Goal: Check status: Check status

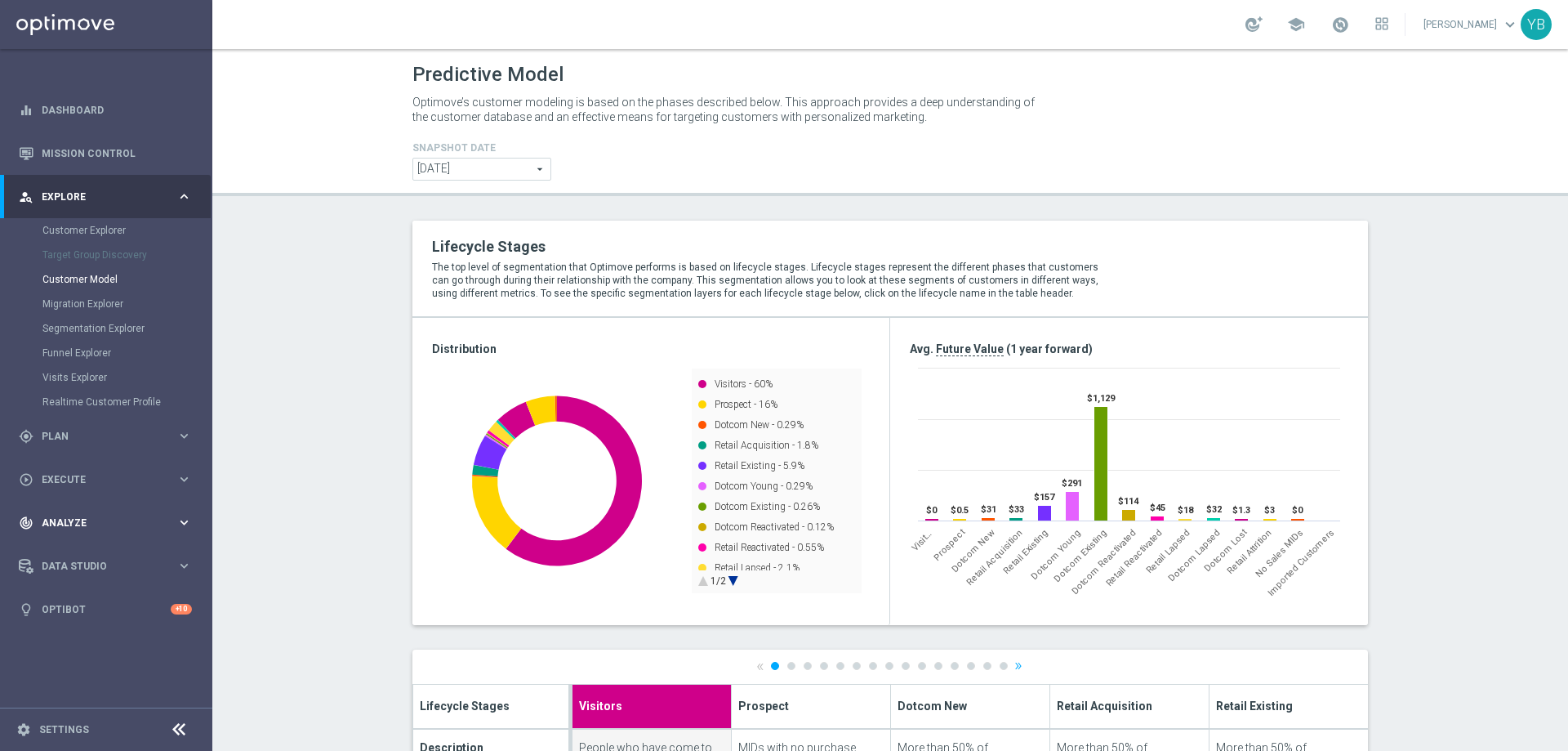
click at [184, 521] on icon "keyboard_arrow_right" at bounding box center [184, 522] width 15 height 15
click at [189, 481] on icon "keyboard_arrow_right" at bounding box center [184, 483] width 15 height 15
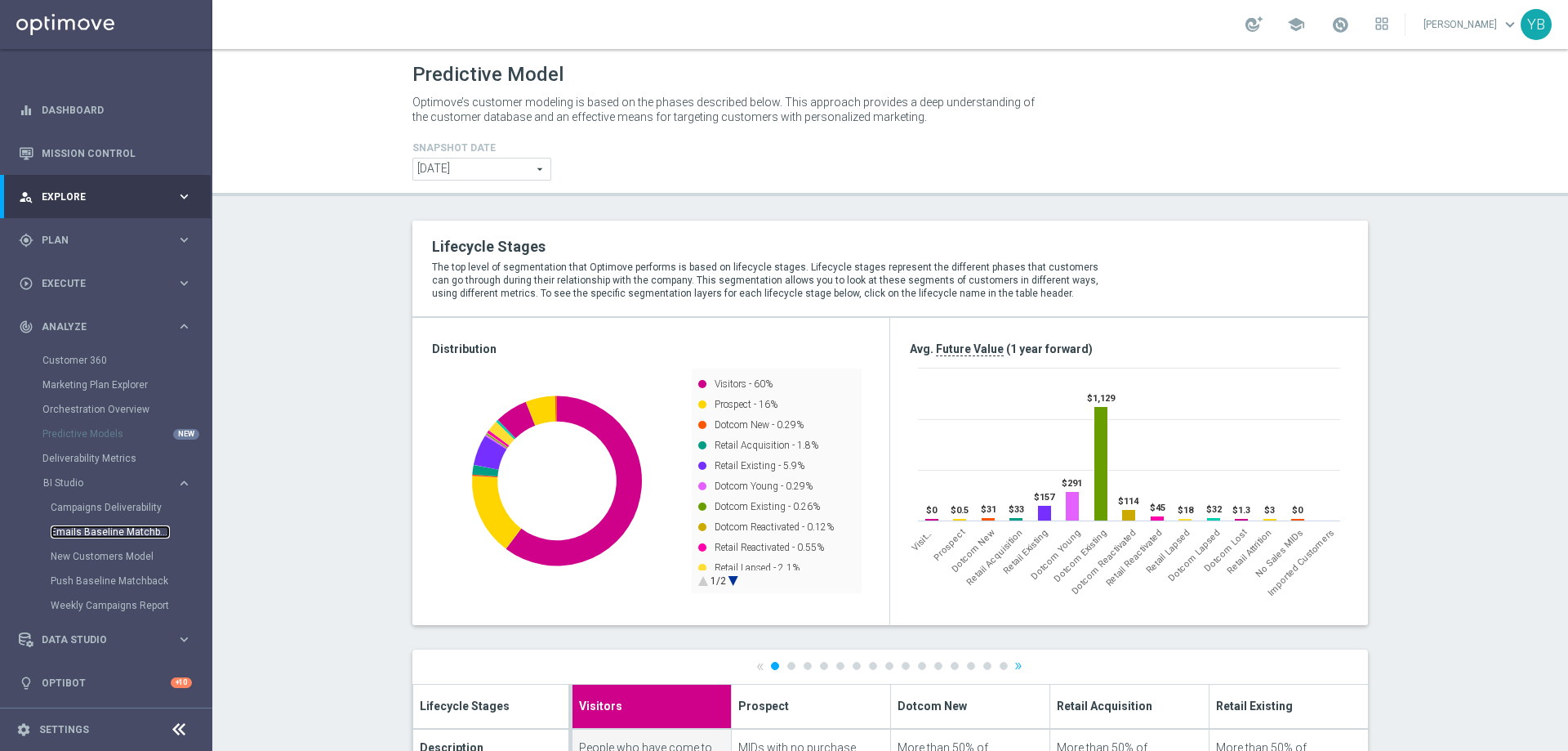
click at [107, 528] on link "Emails Baseline Matchback" at bounding box center [111, 532] width 120 height 13
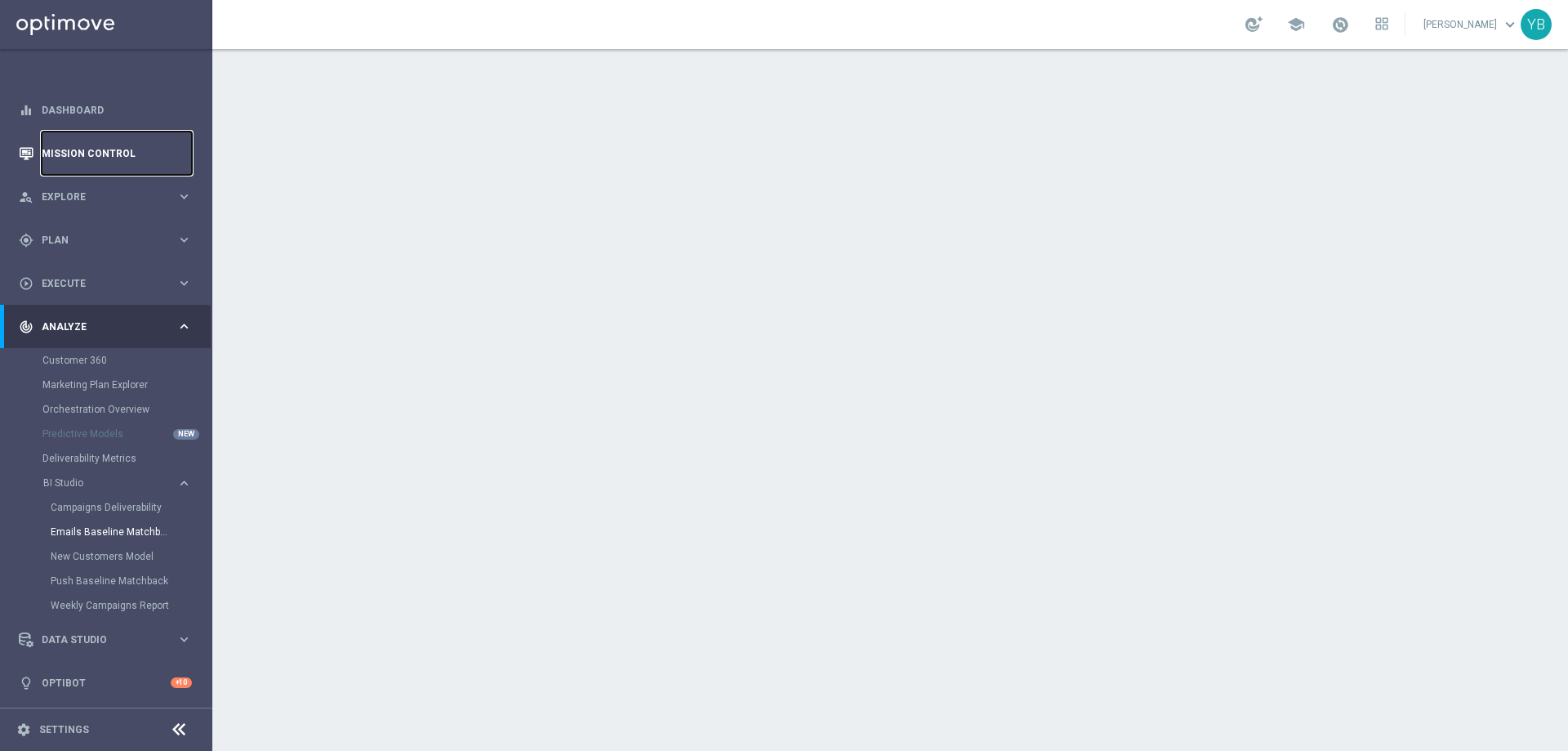
click at [115, 147] on link "Mission Control" at bounding box center [117, 153] width 150 height 44
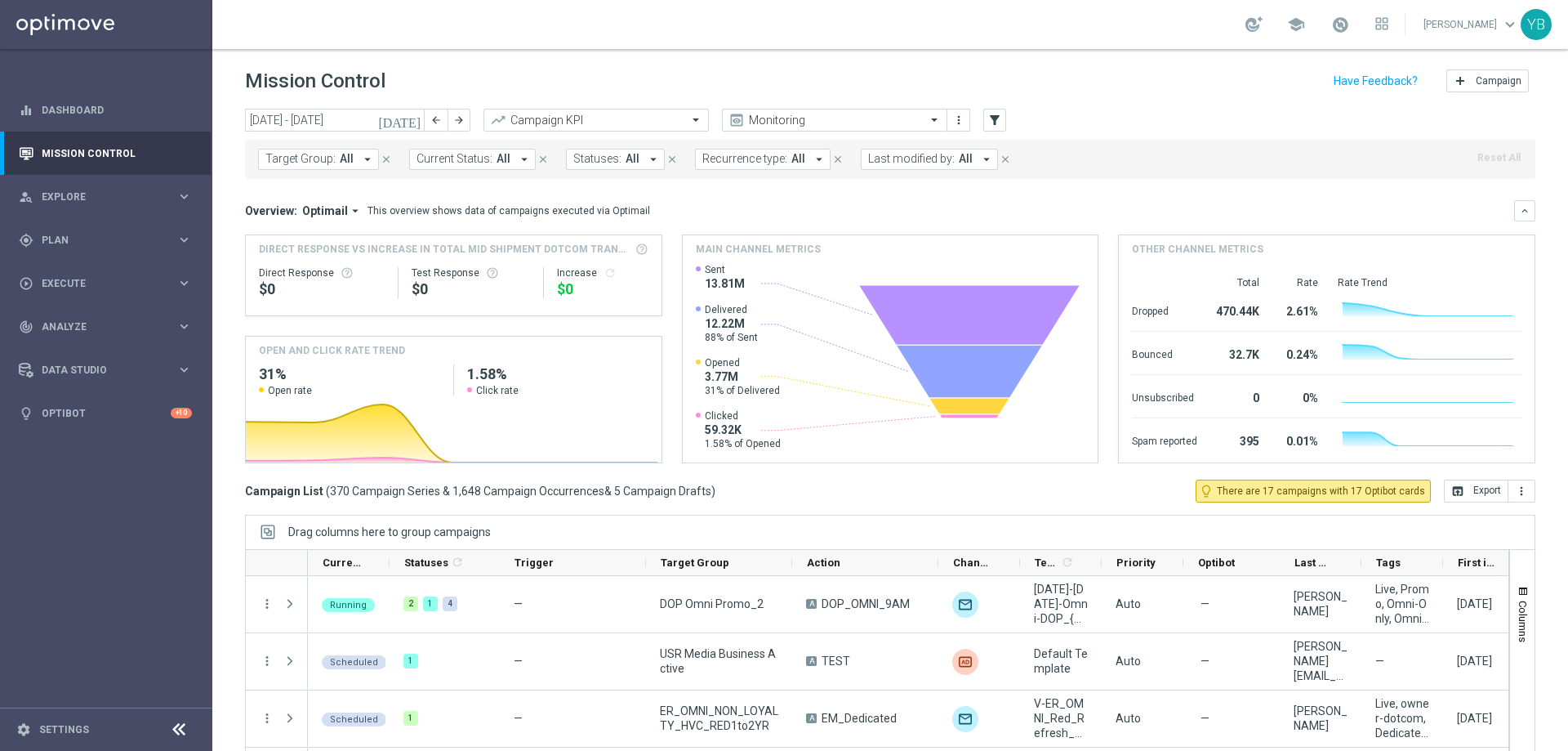
click at [416, 122] on icon "[DATE]" at bounding box center [400, 120] width 44 height 14
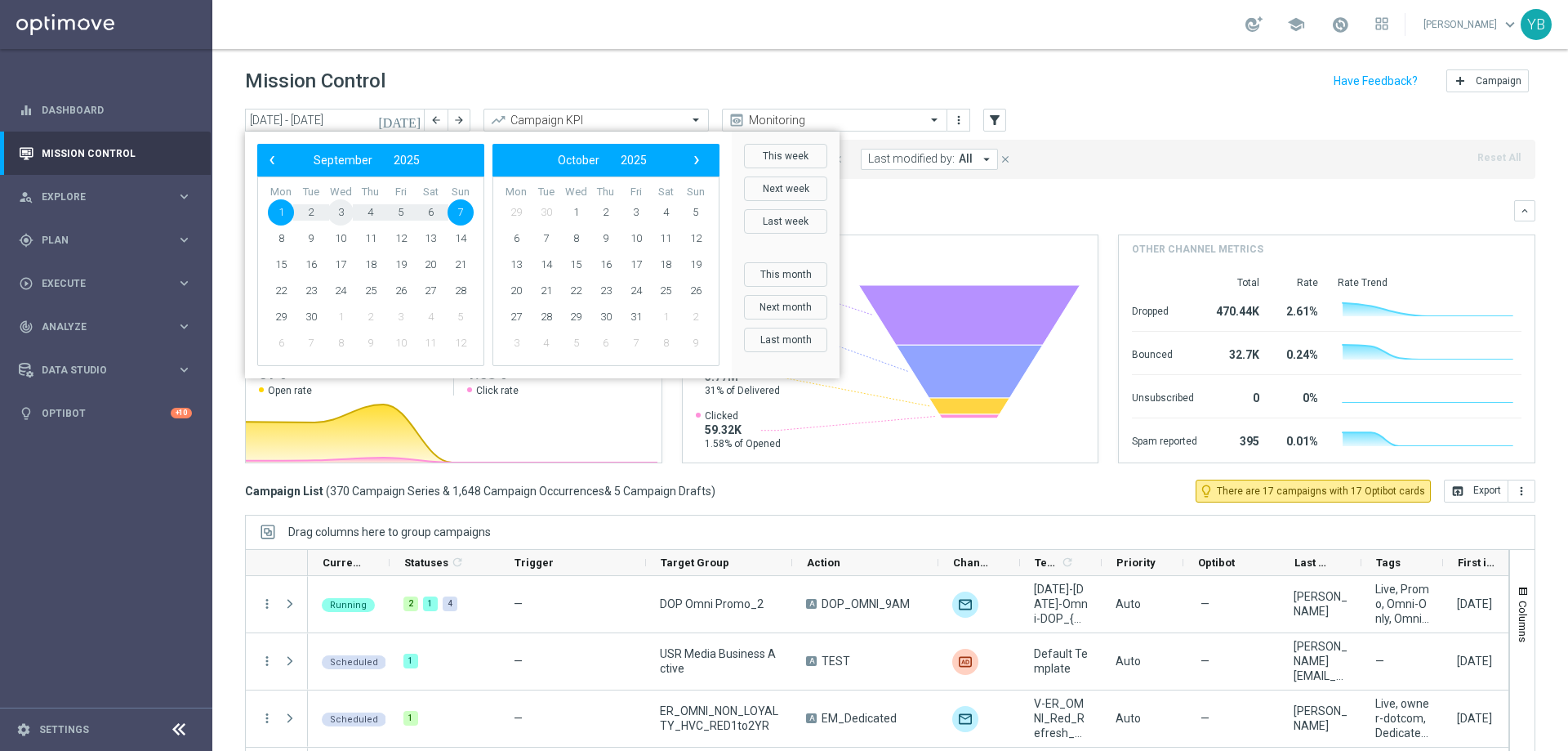
click at [342, 209] on span "3" at bounding box center [340, 211] width 26 height 26
type input "[DATE] - [DATE]"
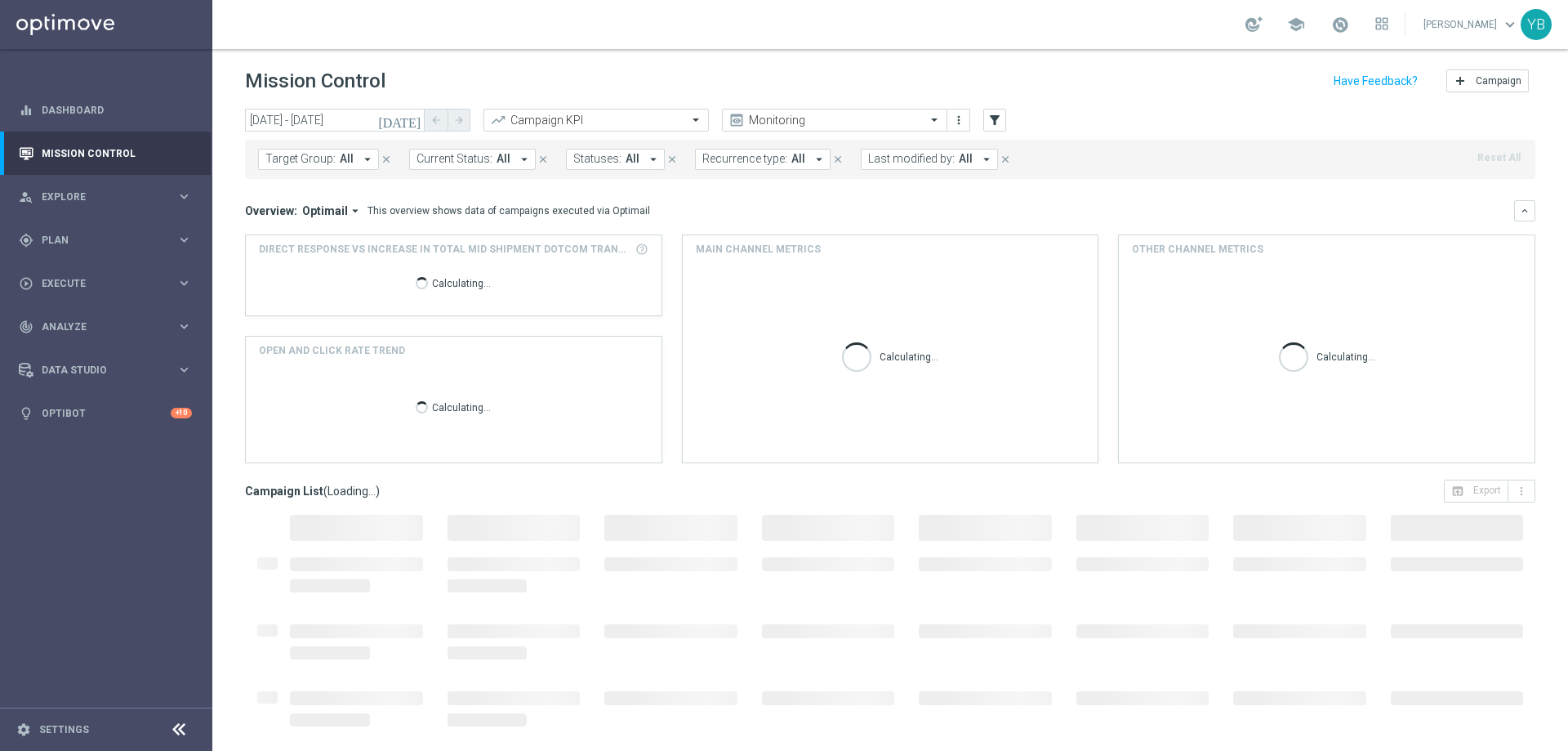
drag, startPoint x: 348, startPoint y: 213, endPoint x: 333, endPoint y: 249, distance: 39.0
click at [348, 213] on icon "arrow_drop_down" at bounding box center [355, 210] width 14 height 14
click at [305, 240] on div "Analysis" at bounding box center [296, 235] width 39 height 14
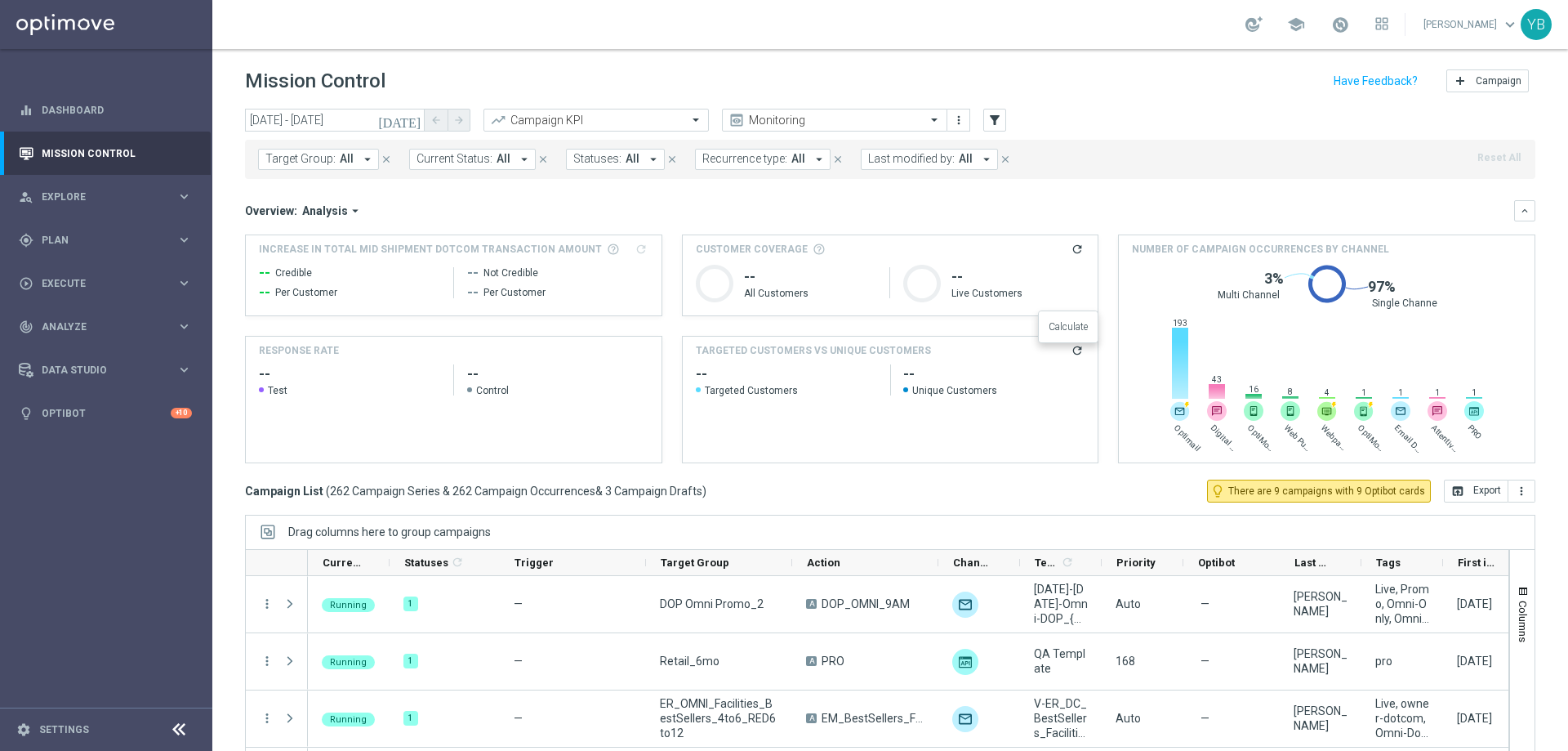
drag, startPoint x: 1069, startPoint y: 346, endPoint x: 1061, endPoint y: 390, distance: 44.7
click at [1071, 348] on icon "refresh" at bounding box center [1077, 351] width 13 height 13
click at [104, 327] on span "Analyze" at bounding box center [109, 326] width 135 height 10
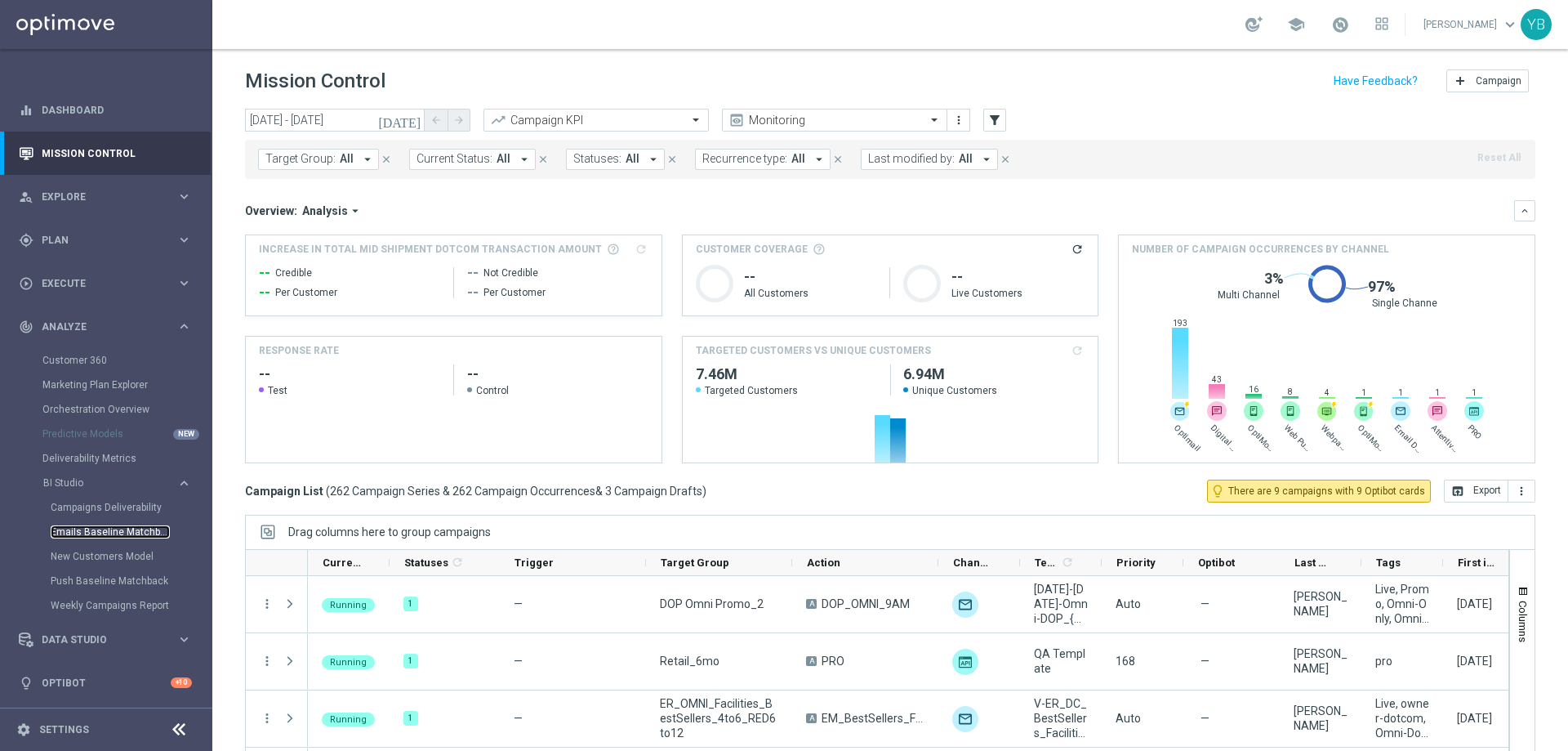
click at [74, 530] on link "Emails Baseline Matchback" at bounding box center [111, 532] width 120 height 13
